Goal: Task Accomplishment & Management: Manage account settings

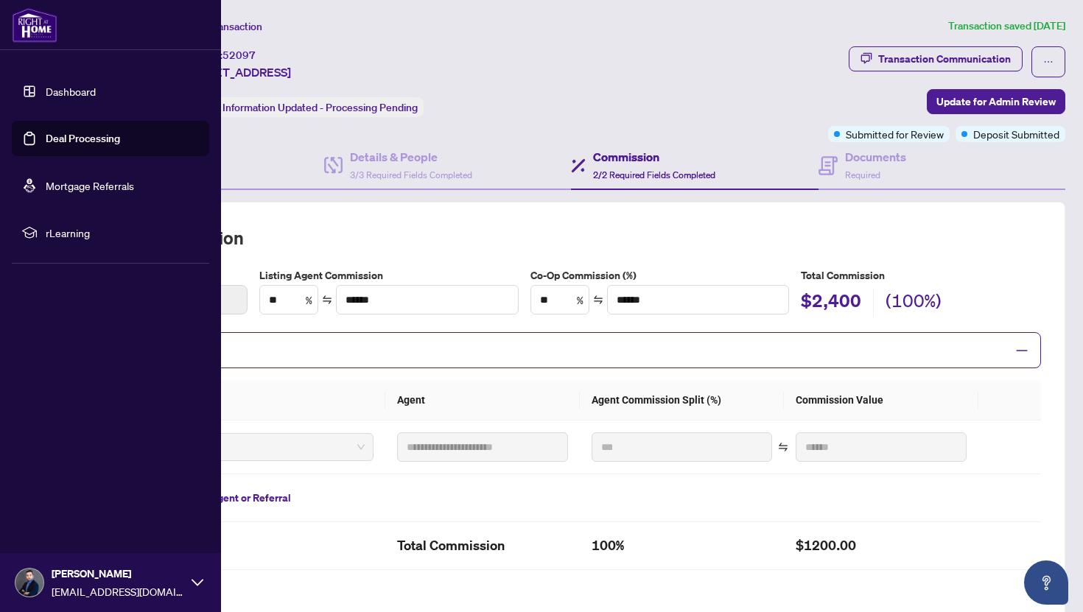
click at [74, 135] on link "Deal Processing" at bounding box center [83, 138] width 74 height 13
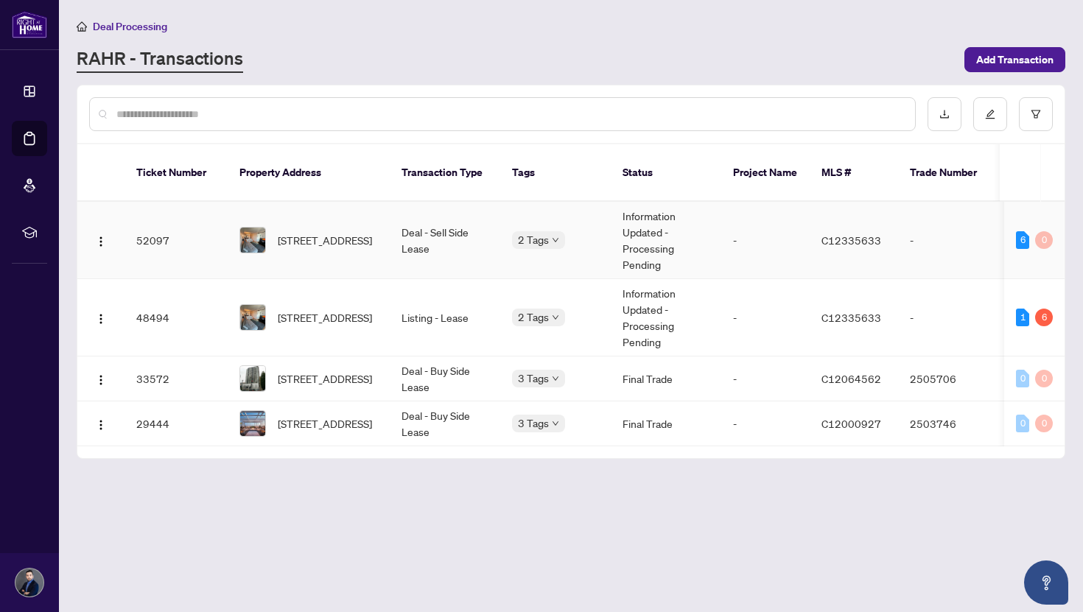
click at [587, 235] on td "2 Tags" at bounding box center [555, 240] width 111 height 77
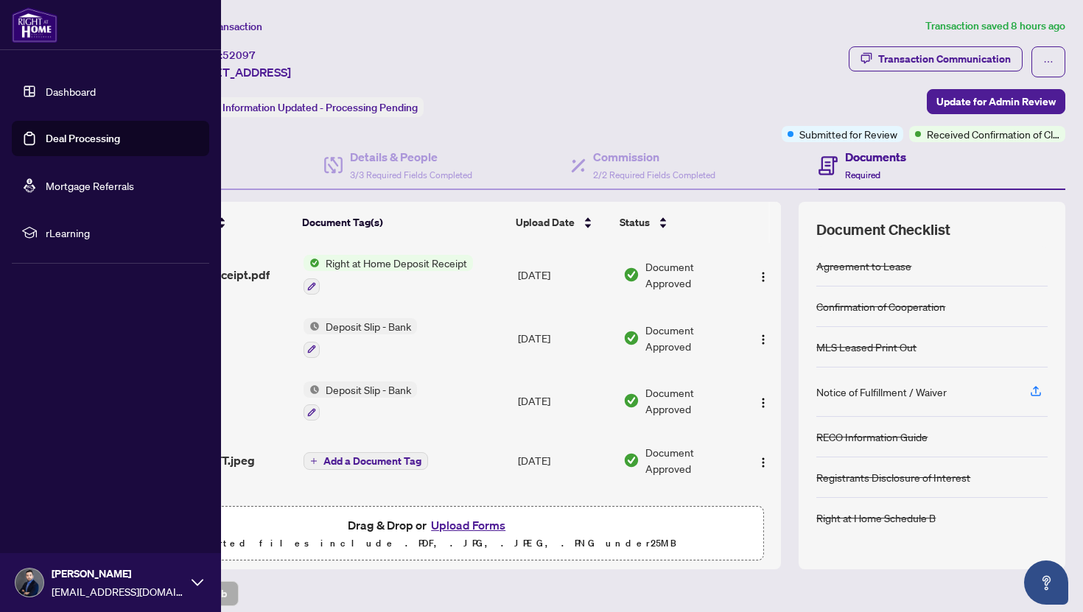
click at [83, 135] on link "Deal Processing" at bounding box center [83, 138] width 74 height 13
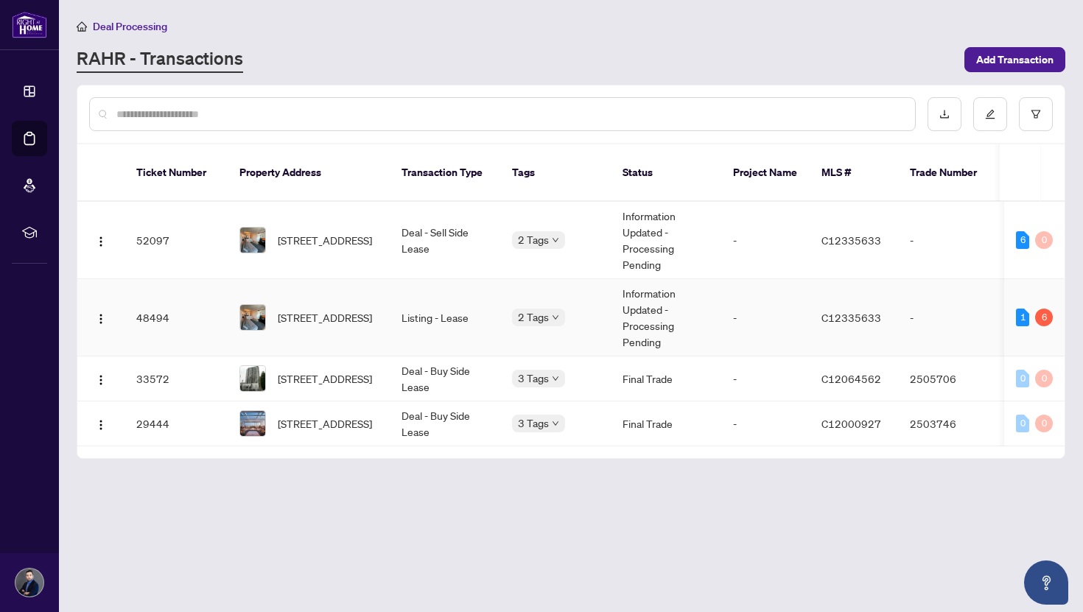
click at [491, 301] on td "Listing - Lease" at bounding box center [445, 317] width 111 height 77
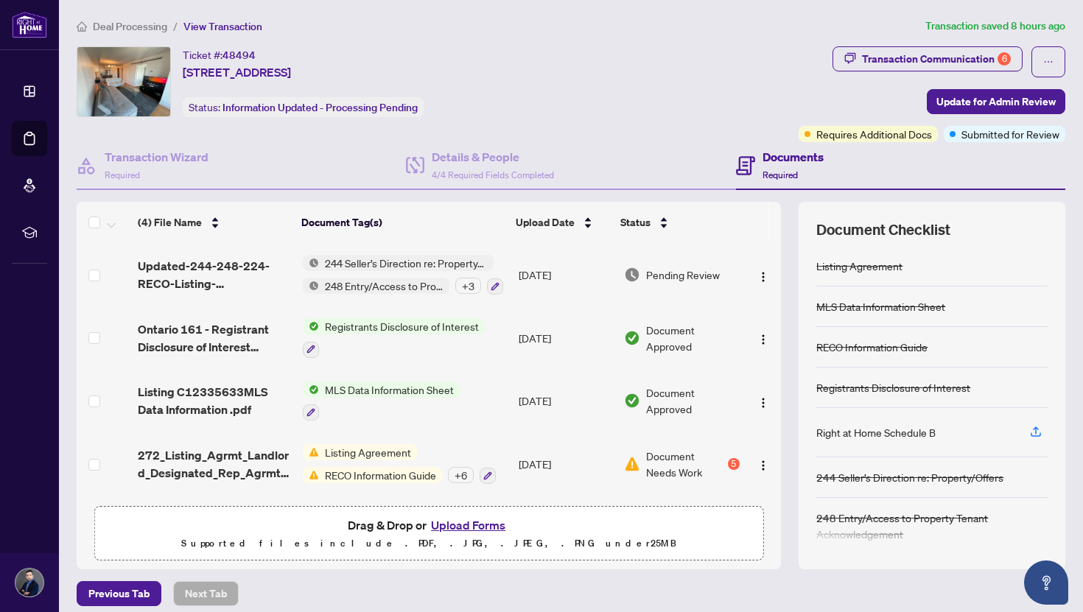
scroll to position [10, 0]
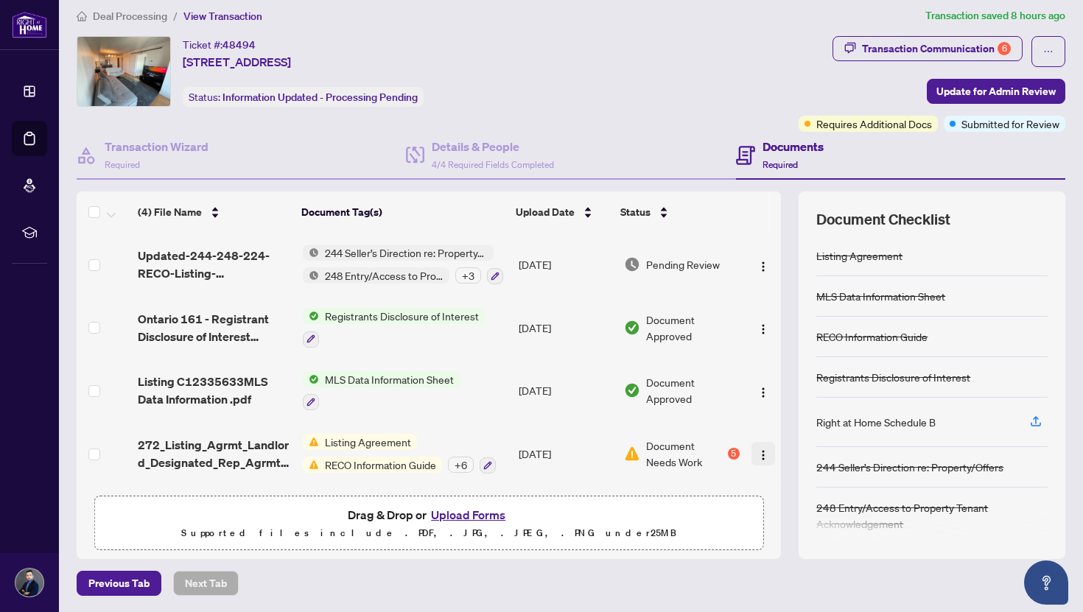
click at [757, 450] on img "button" at bounding box center [763, 455] width 12 height 12
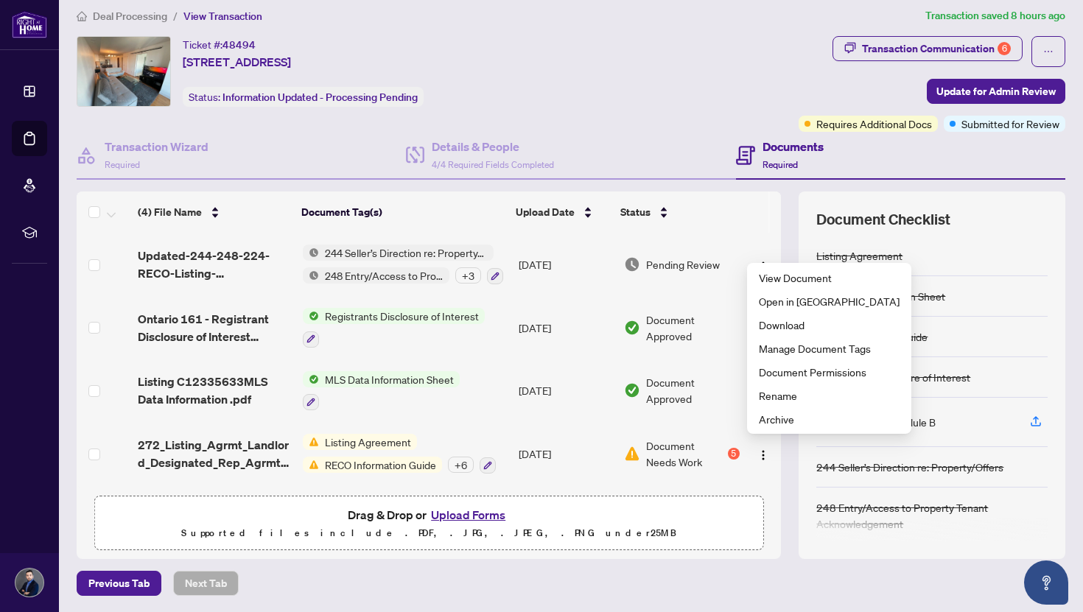
click at [666, 559] on div "Deal Processing / View Transaction Transaction saved 8 hours ago Ticket #: 4849…" at bounding box center [571, 301] width 1001 height 589
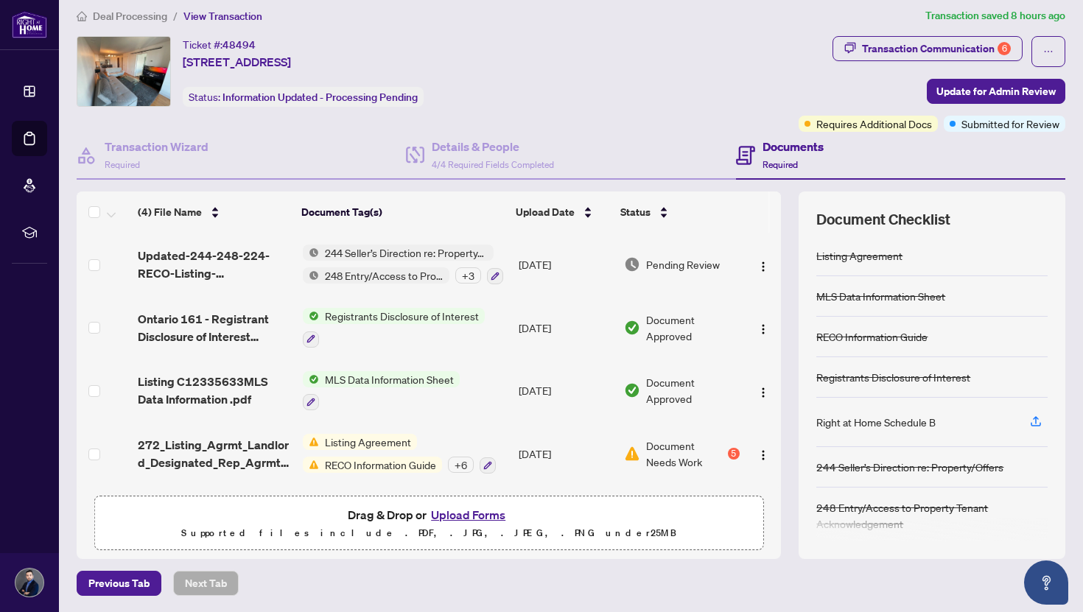
scroll to position [0, 0]
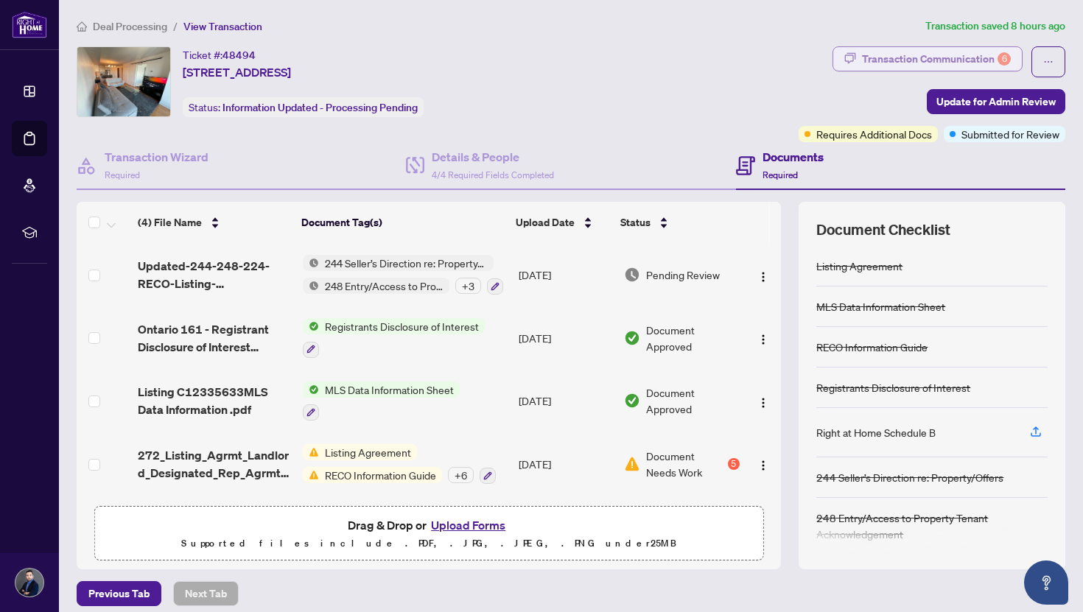
click at [943, 63] on div "Transaction Communication 6" at bounding box center [936, 59] width 149 height 24
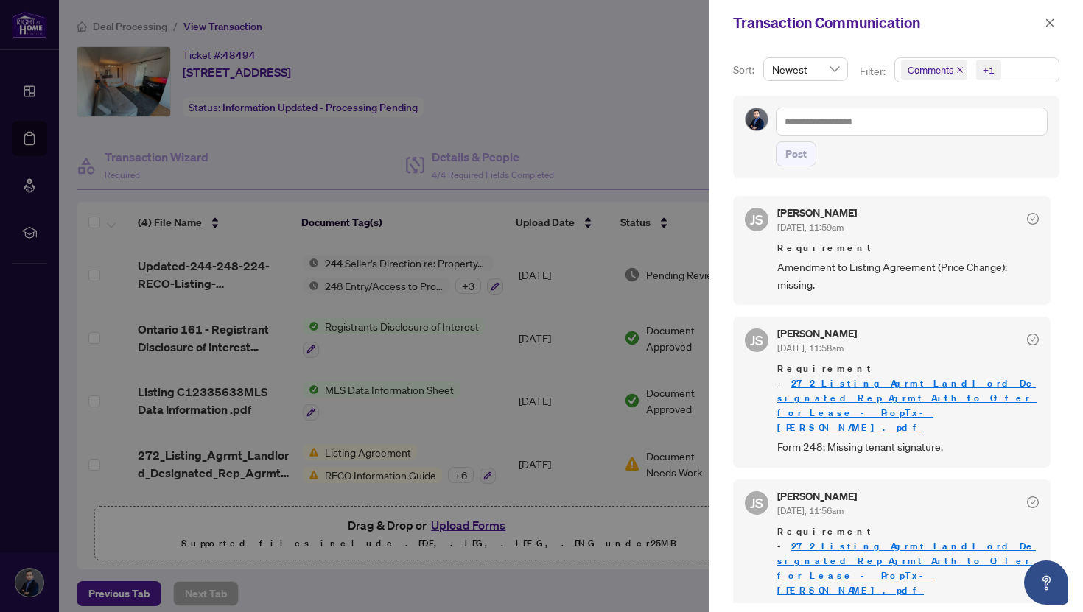
click at [870, 262] on span "Amendment to Listing Agreement (Price Change): missing." at bounding box center [908, 276] width 262 height 35
click at [634, 91] on div at bounding box center [541, 306] width 1083 height 612
click at [625, 93] on div at bounding box center [541, 306] width 1083 height 612
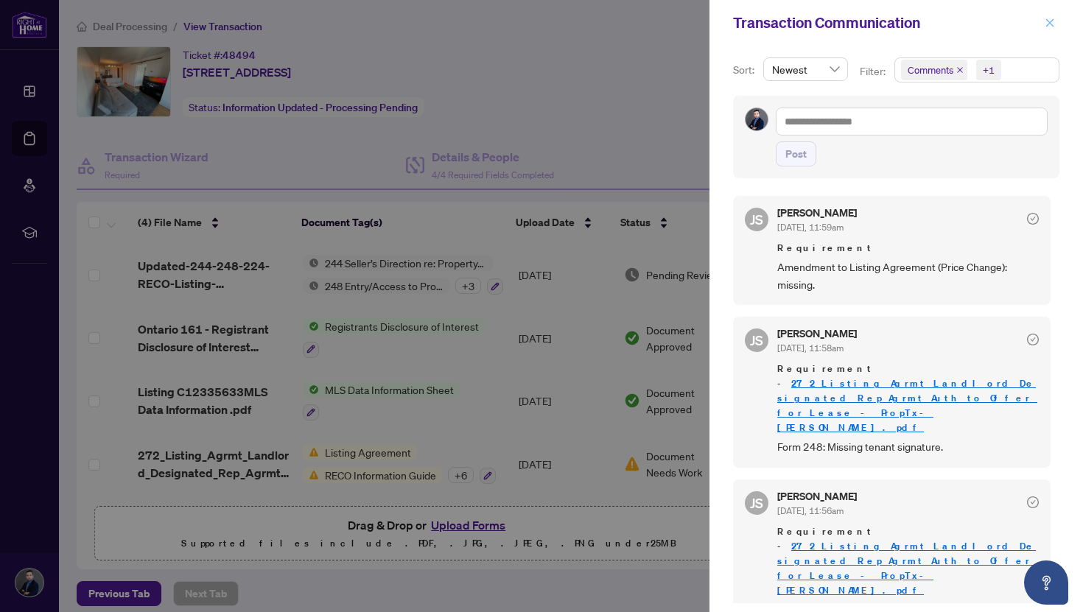
click at [1051, 14] on span "button" at bounding box center [1050, 23] width 10 height 24
